Goal: Task Accomplishment & Management: Manage account settings

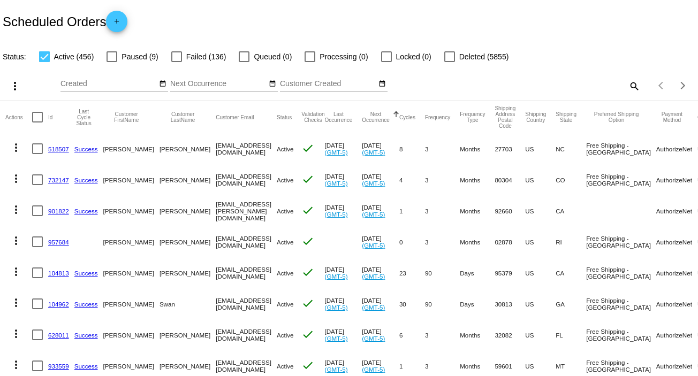
click at [627, 83] on mat-icon "search" at bounding box center [633, 86] width 13 height 17
click at [623, 83] on input "Search" at bounding box center [553, 84] width 174 height 9
paste input "[EMAIL_ADDRESS][DOMAIN_NAME]"
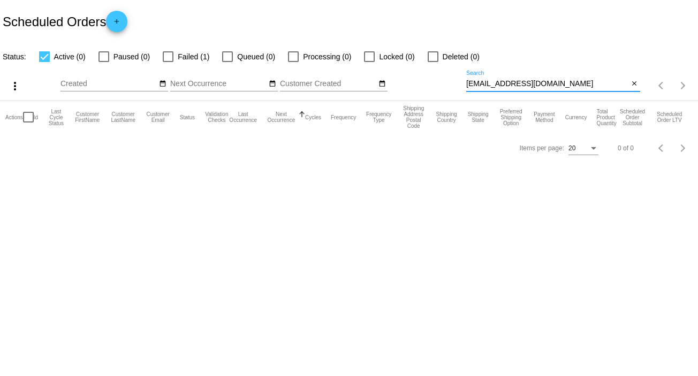
type input "[EMAIL_ADDRESS][DOMAIN_NAME]"
click at [48, 57] on div at bounding box center [44, 56] width 11 height 11
click at [44, 62] on input "Active (0)" at bounding box center [44, 62] width 1 height 1
checkbox input "false"
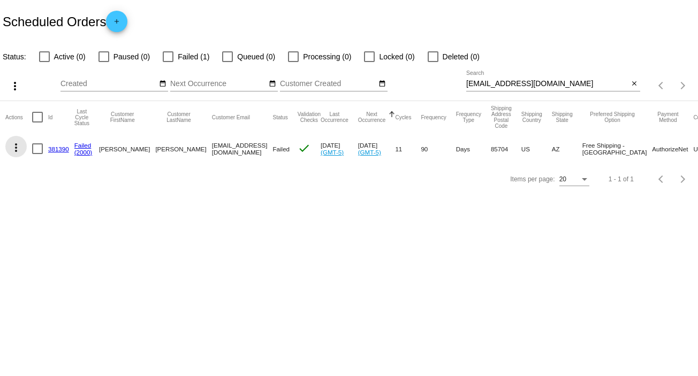
click at [16, 148] on mat-icon "more_vert" at bounding box center [16, 147] width 13 height 13
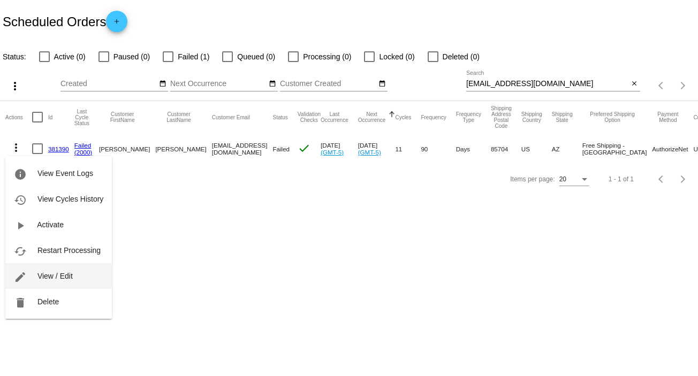
click at [72, 271] on button "edit View / Edit" at bounding box center [58, 276] width 106 height 26
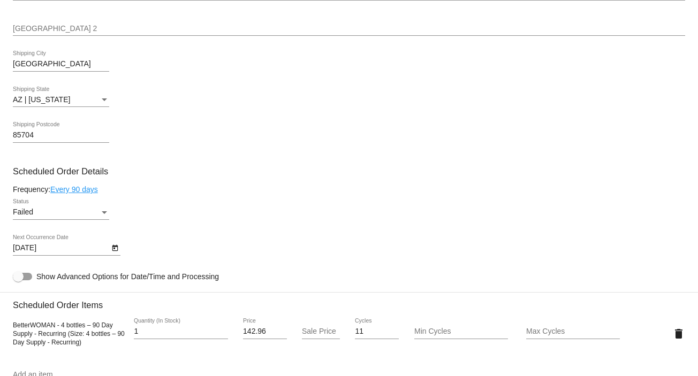
scroll to position [514, 0]
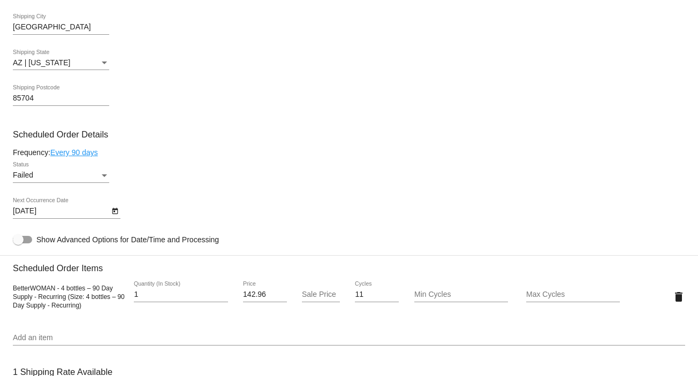
click at [102, 171] on div "Failed Status" at bounding box center [61, 172] width 96 height 21
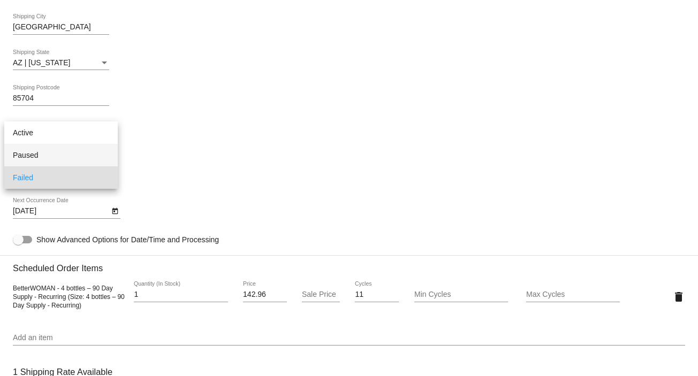
click at [77, 157] on span "Paused" at bounding box center [61, 155] width 96 height 22
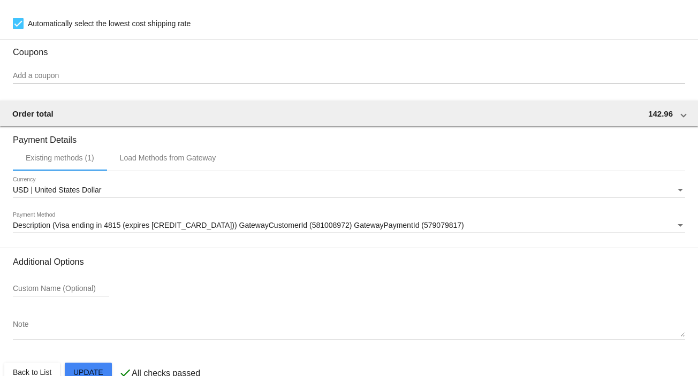
scroll to position [947, 0]
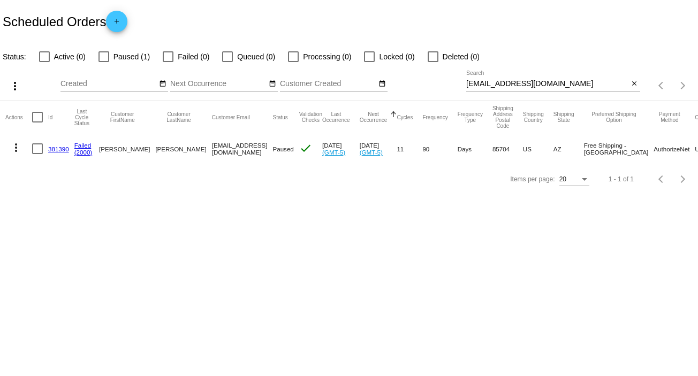
click at [19, 150] on mat-icon "more_vert" at bounding box center [16, 147] width 13 height 13
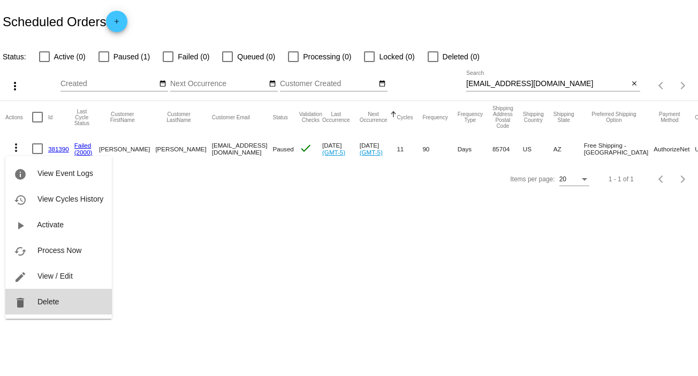
click at [67, 302] on button "delete Delete" at bounding box center [58, 302] width 106 height 26
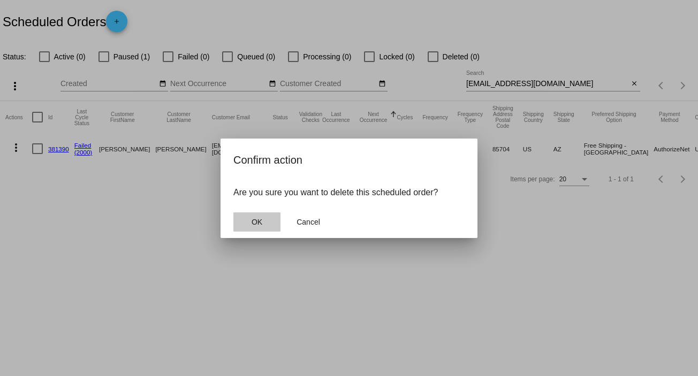
click at [255, 219] on span "OK" at bounding box center [257, 222] width 11 height 9
